Goal: Task Accomplishment & Management: Use online tool/utility

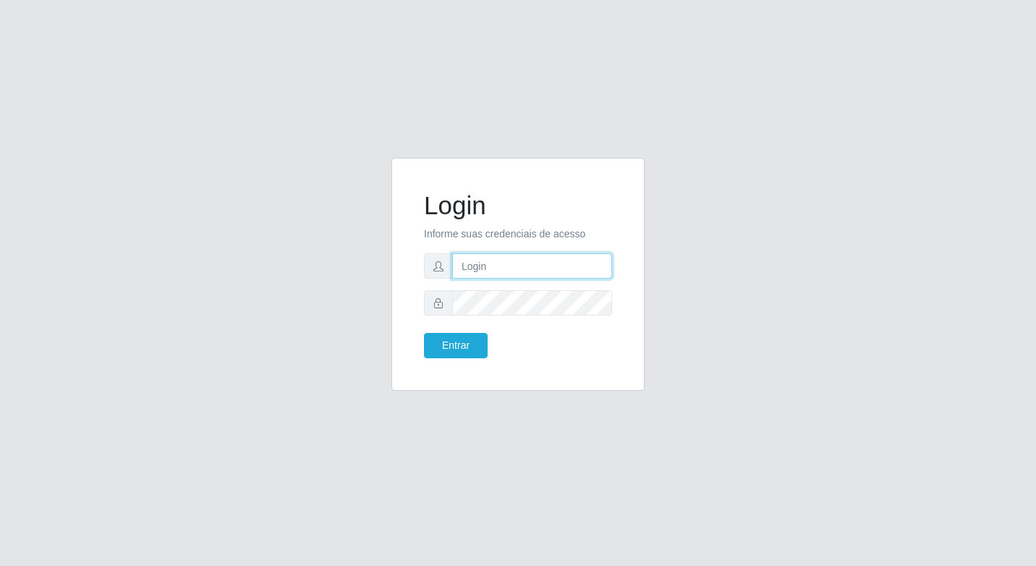
type input "elyda@quaresma"
click at [434, 359] on div "Login Informe suas credenciais de acesso elyda@quaresma Entrar" at bounding box center [517, 274] width 217 height 197
click at [436, 345] on button "Entrar" at bounding box center [456, 345] width 64 height 25
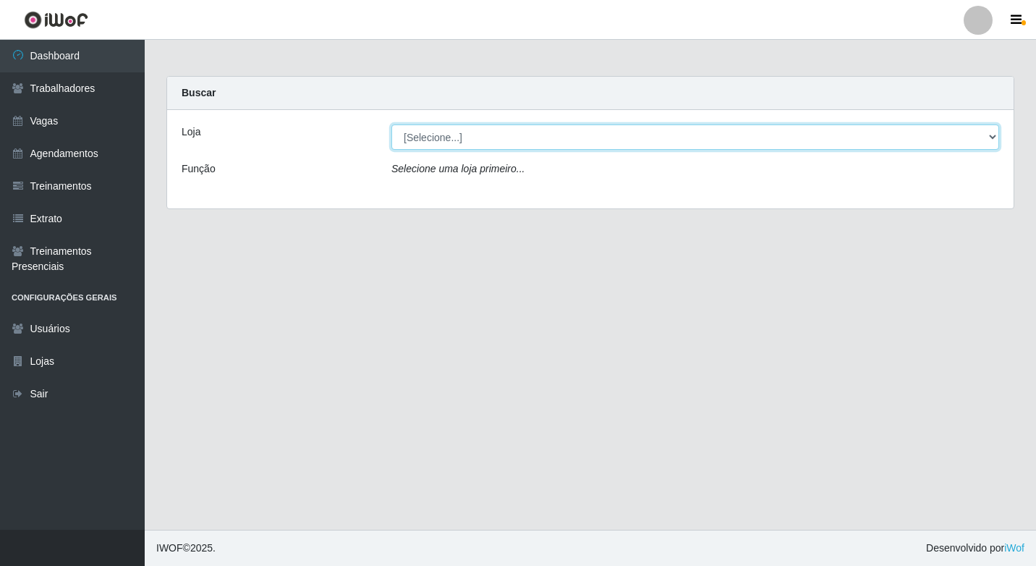
click at [470, 145] on select "[Selecione...] Super Quaresma Hortifruti" at bounding box center [695, 136] width 608 height 25
select select "511"
click at [391, 124] on select "[Selecione...] Super Quaresma Hortifruti" at bounding box center [695, 136] width 608 height 25
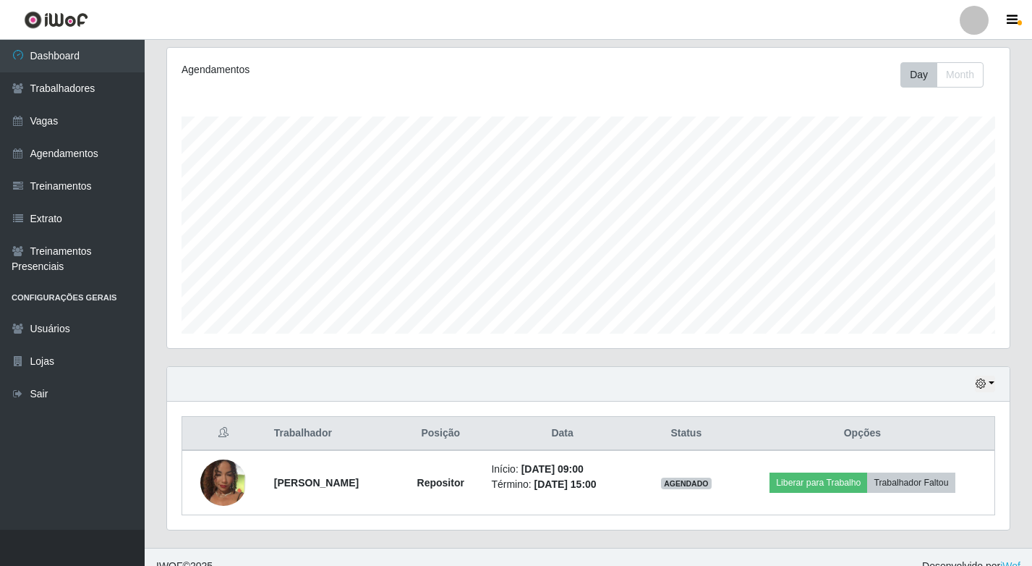
scroll to position [202, 0]
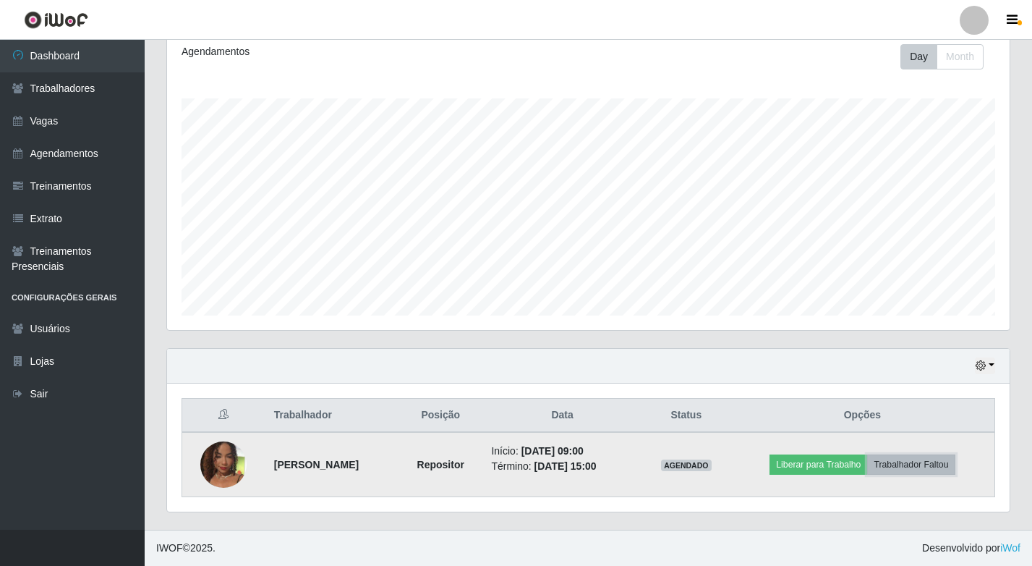
click at [923, 464] on button "Trabalhador Faltou" at bounding box center [911, 464] width 88 height 20
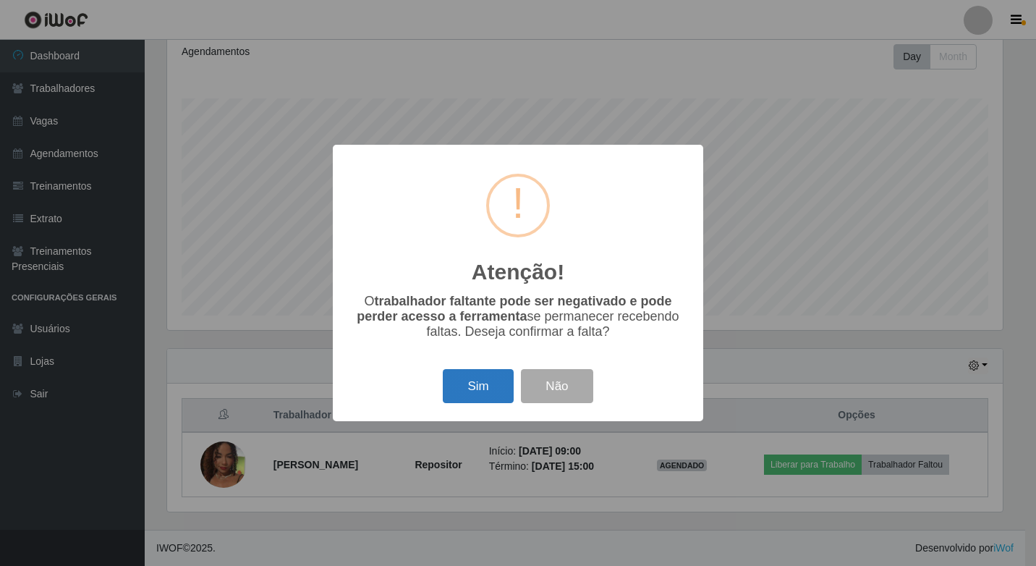
click at [456, 388] on button "Sim" at bounding box center [478, 386] width 70 height 34
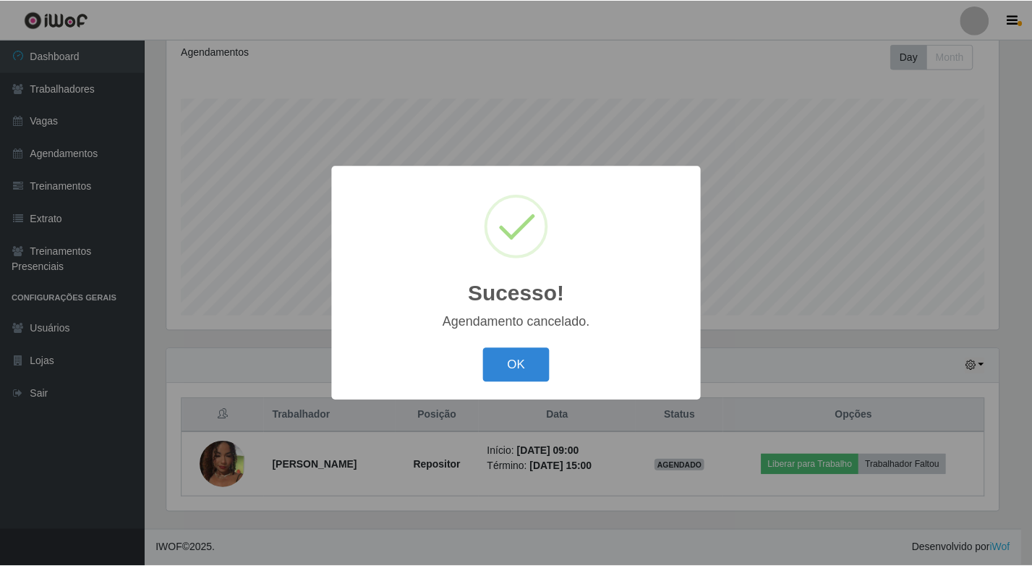
scroll to position [137, 0]
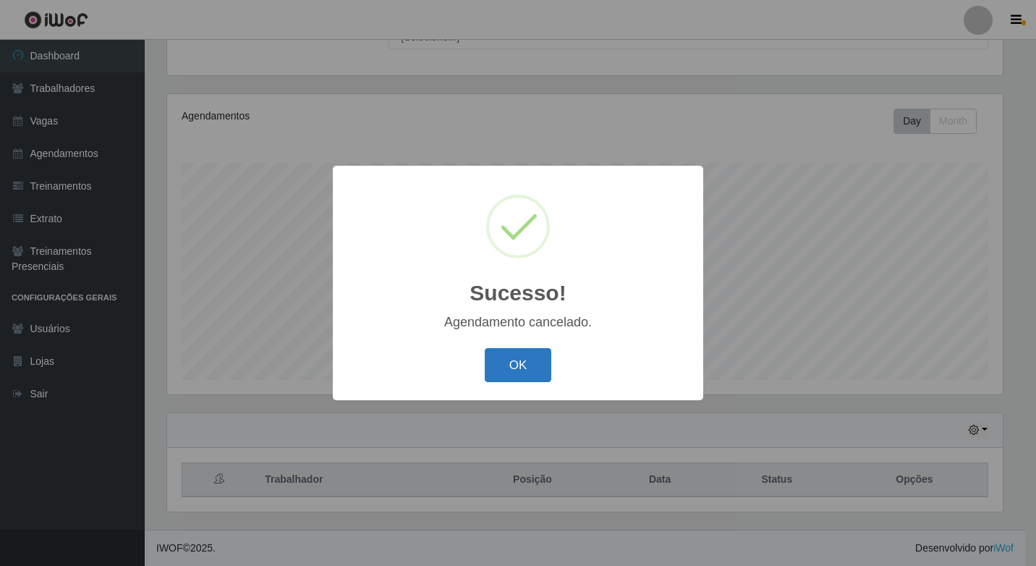
click at [502, 380] on button "OK" at bounding box center [518, 365] width 67 height 34
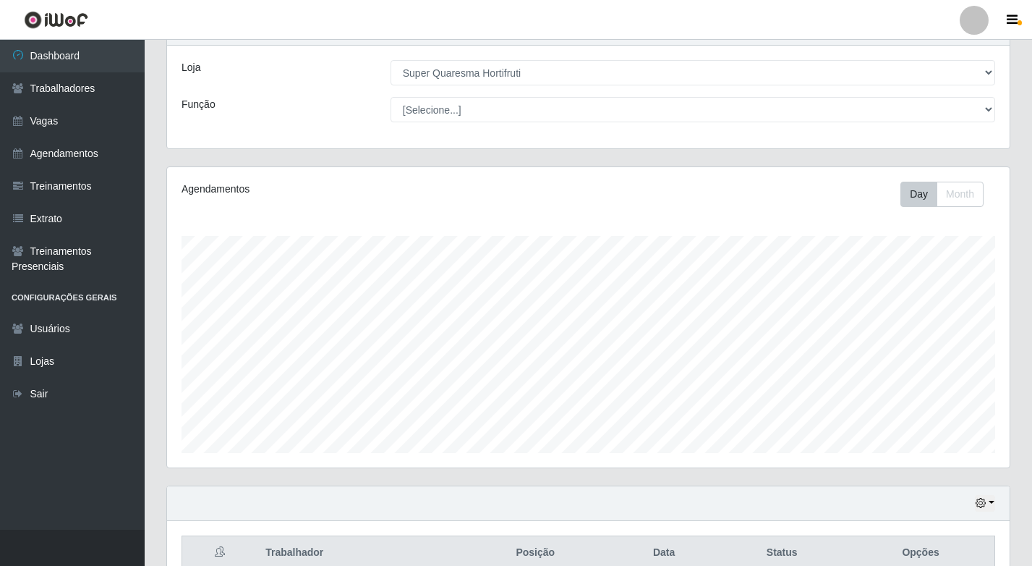
scroll to position [0, 0]
